Goal: Obtain resource: Download file/media

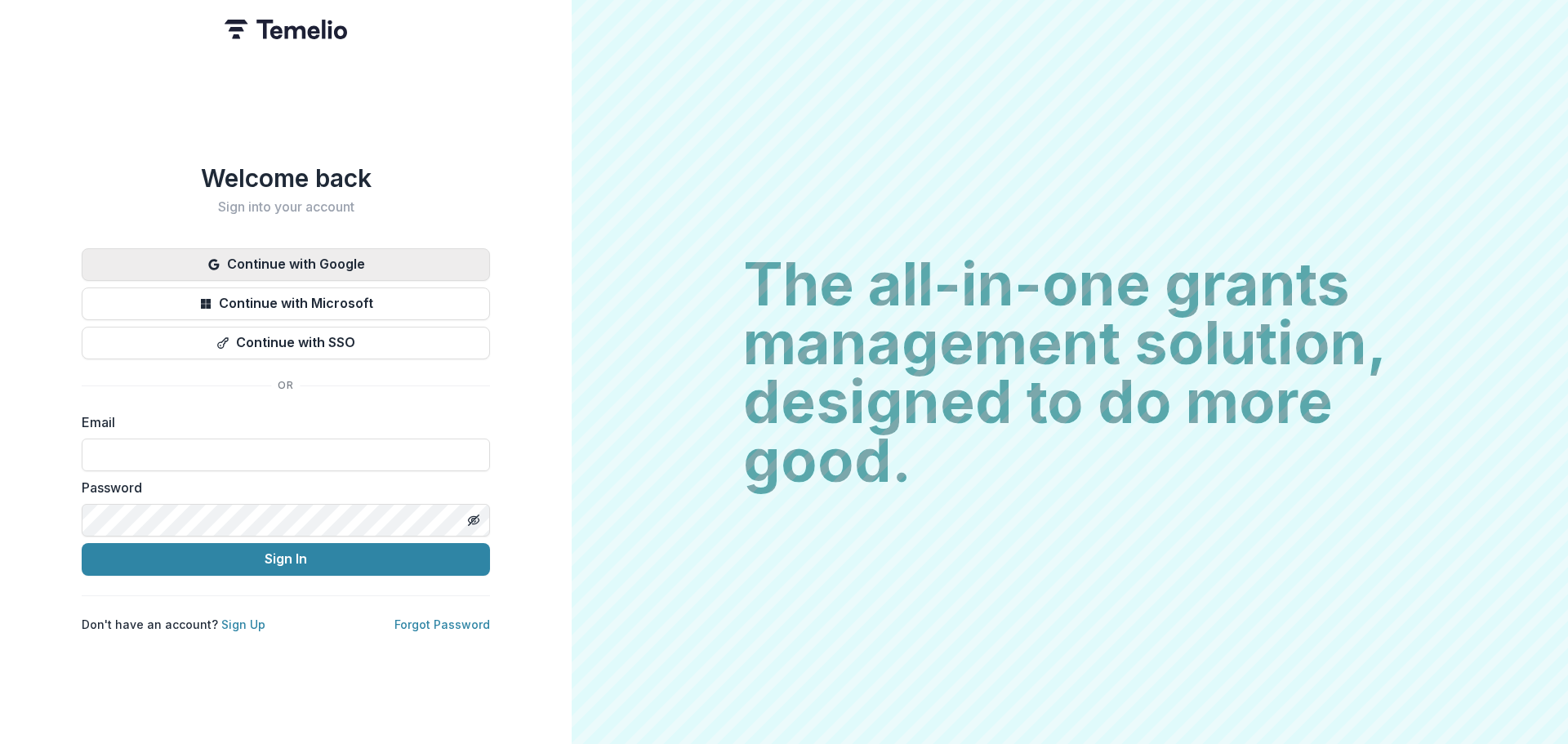
click at [343, 262] on button "Continue with Google" at bounding box center [286, 264] width 409 height 32
type input "**********"
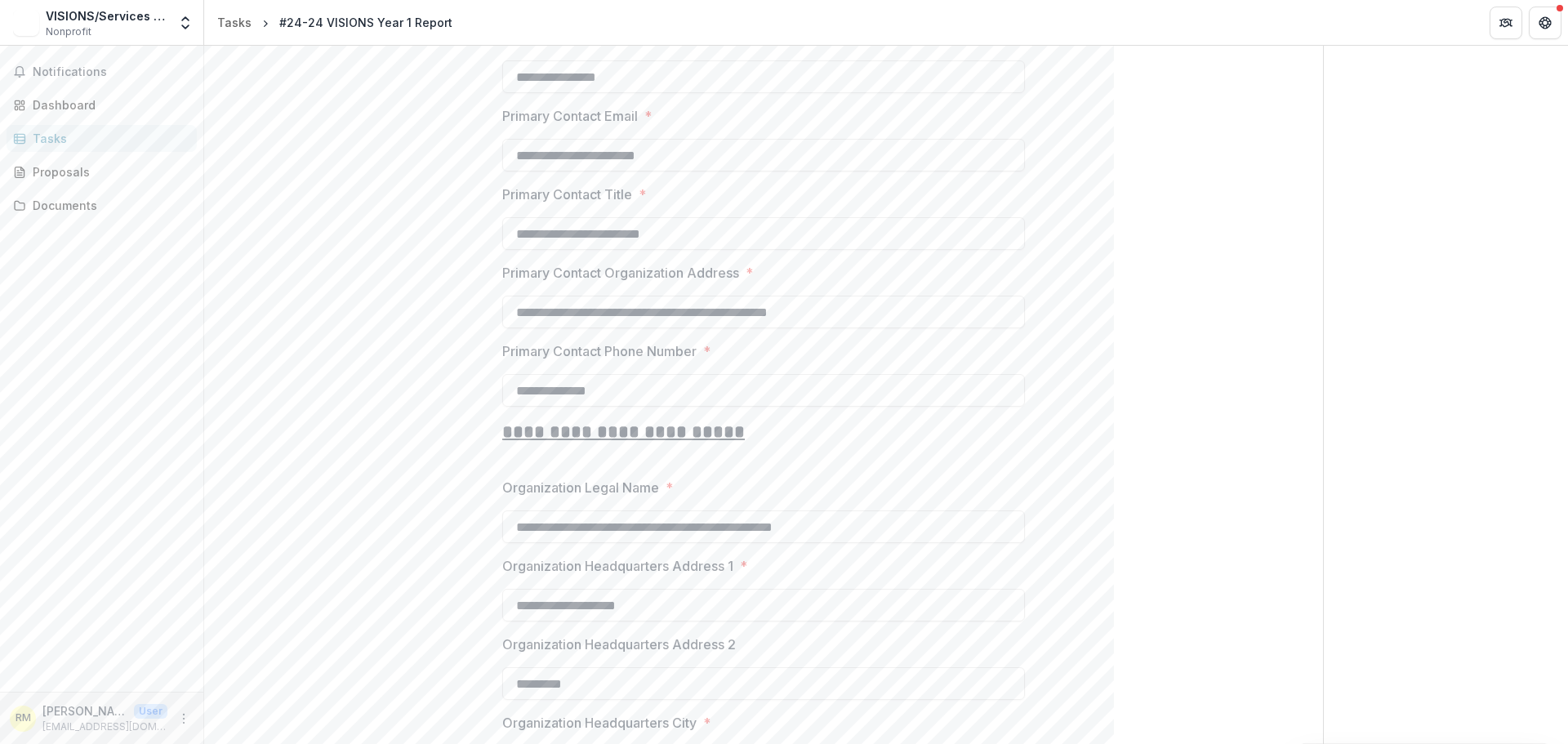
scroll to position [579, 0]
click at [1419, 235] on div "Send comments or questions to [PERSON_NAME] Fund for the Blind in the box below…" at bounding box center [1446, 472] width 244 height 2012
click at [1483, 424] on div "Send comments or questions to [PERSON_NAME] Fund for the Blind in the box below…" at bounding box center [1446, 472] width 244 height 2012
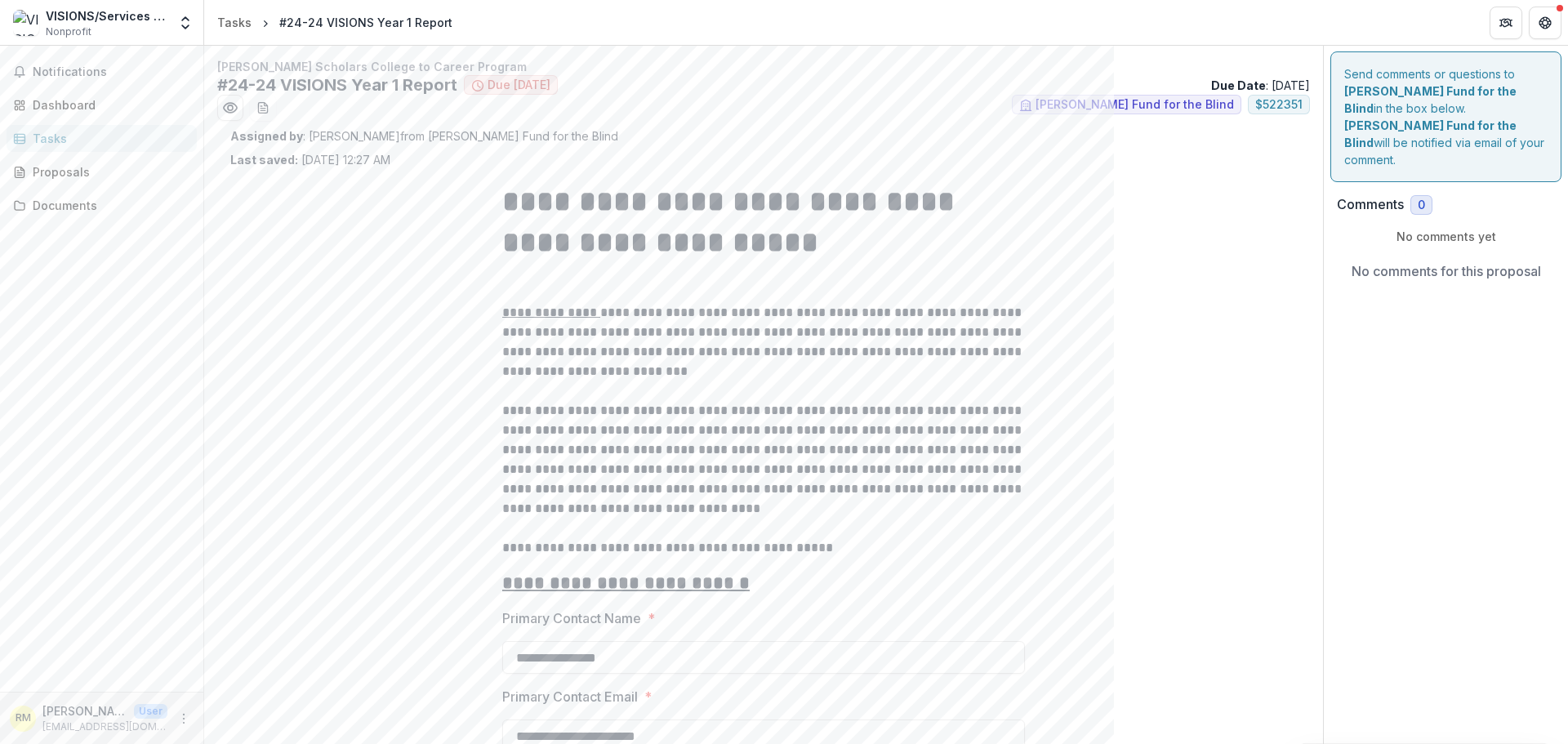
scroll to position [0, 0]
click at [258, 106] on icon "download-word-button" at bounding box center [262, 109] width 9 height 10
